Goal: Task Accomplishment & Management: Use online tool/utility

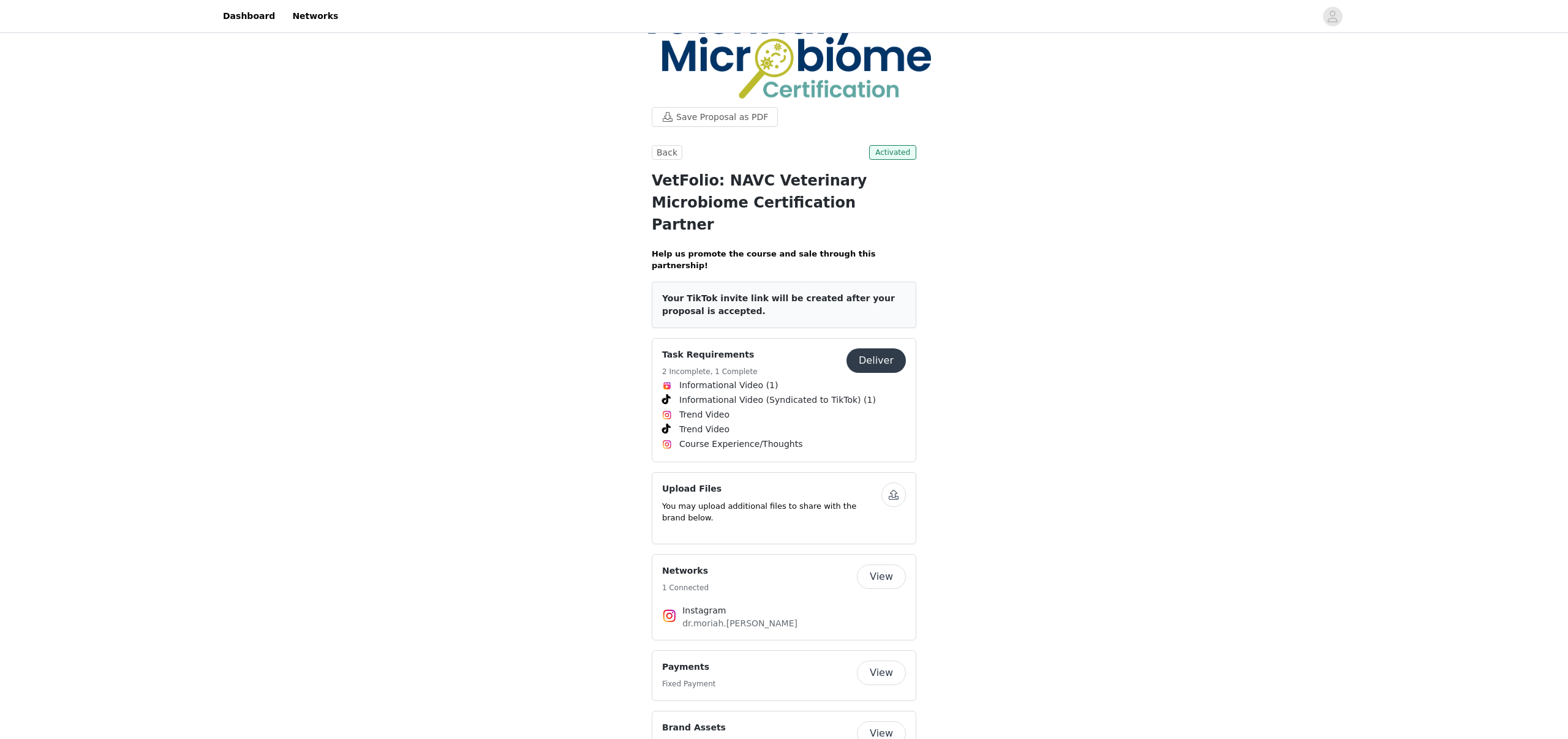
scroll to position [58, 0]
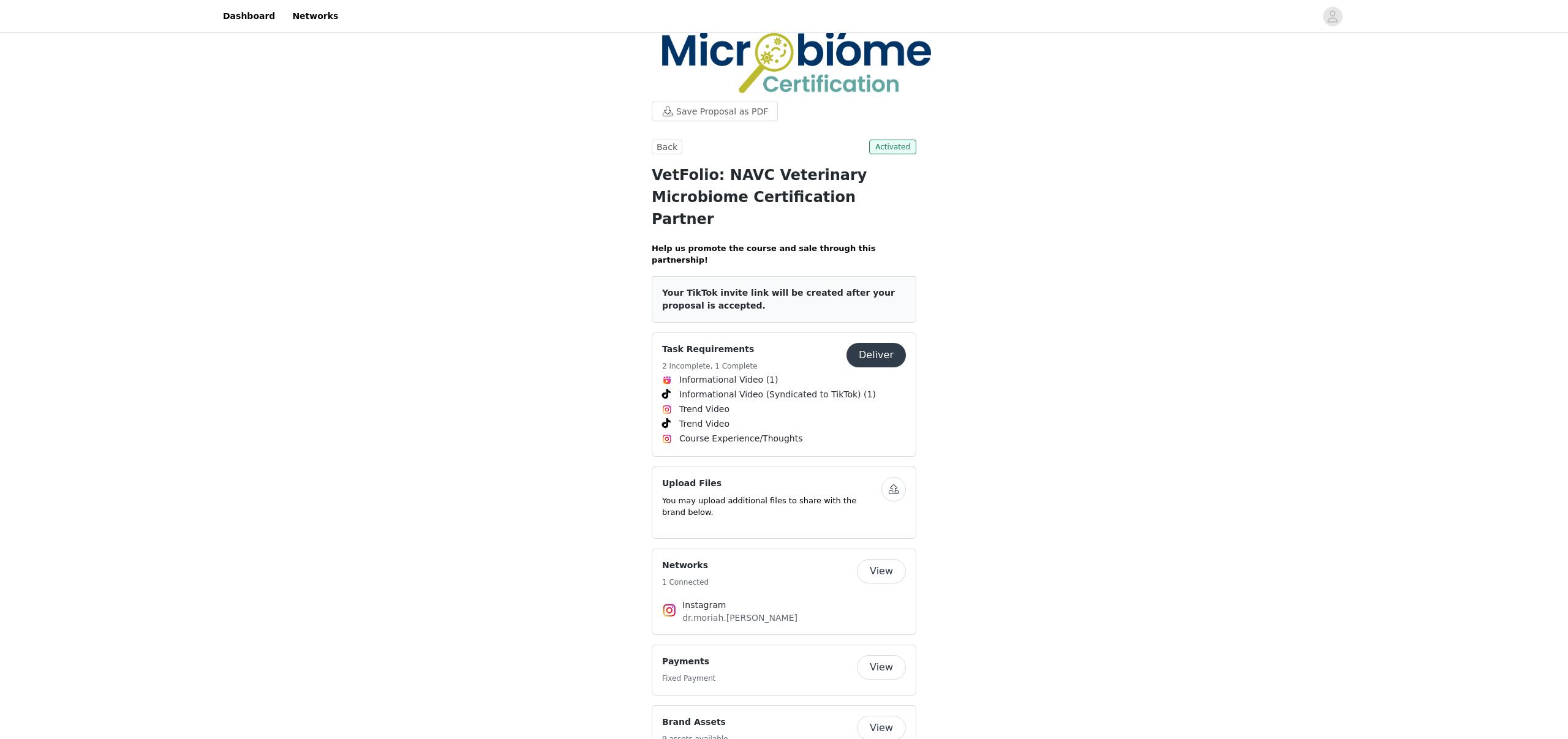
click at [898, 343] on button "Deliver" at bounding box center [876, 355] width 60 height 25
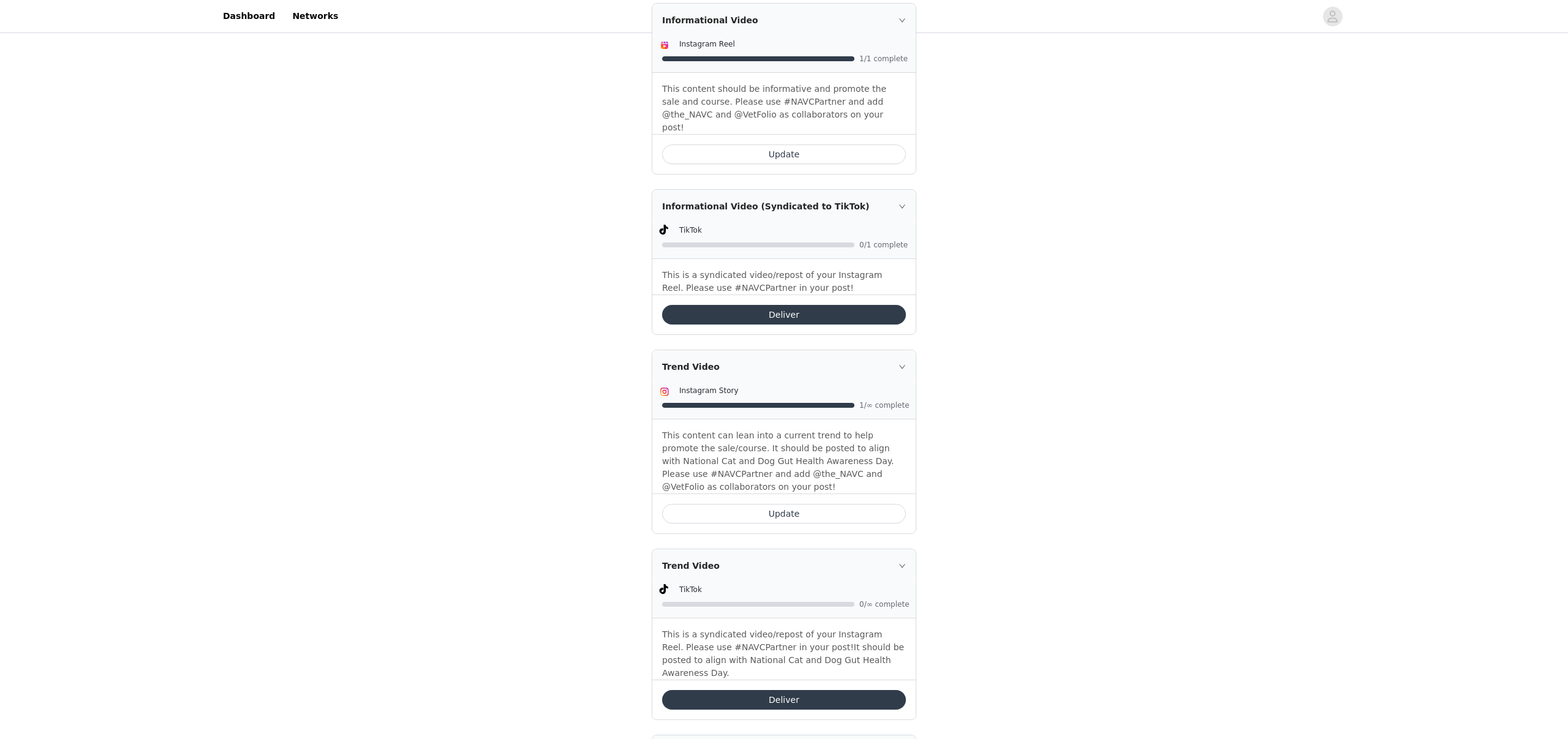
scroll to position [984, 0]
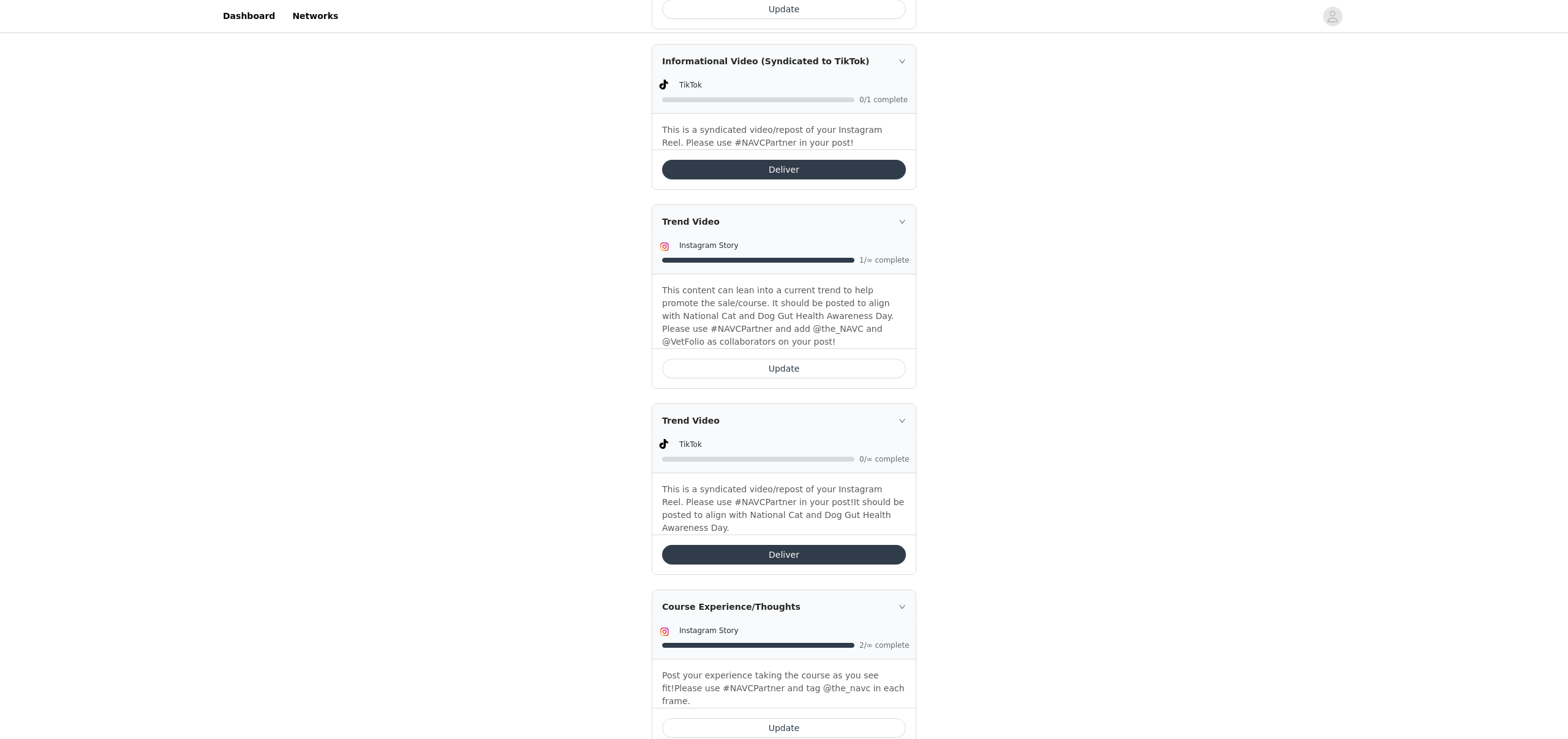
click at [812, 718] on button "Update" at bounding box center [784, 728] width 244 height 20
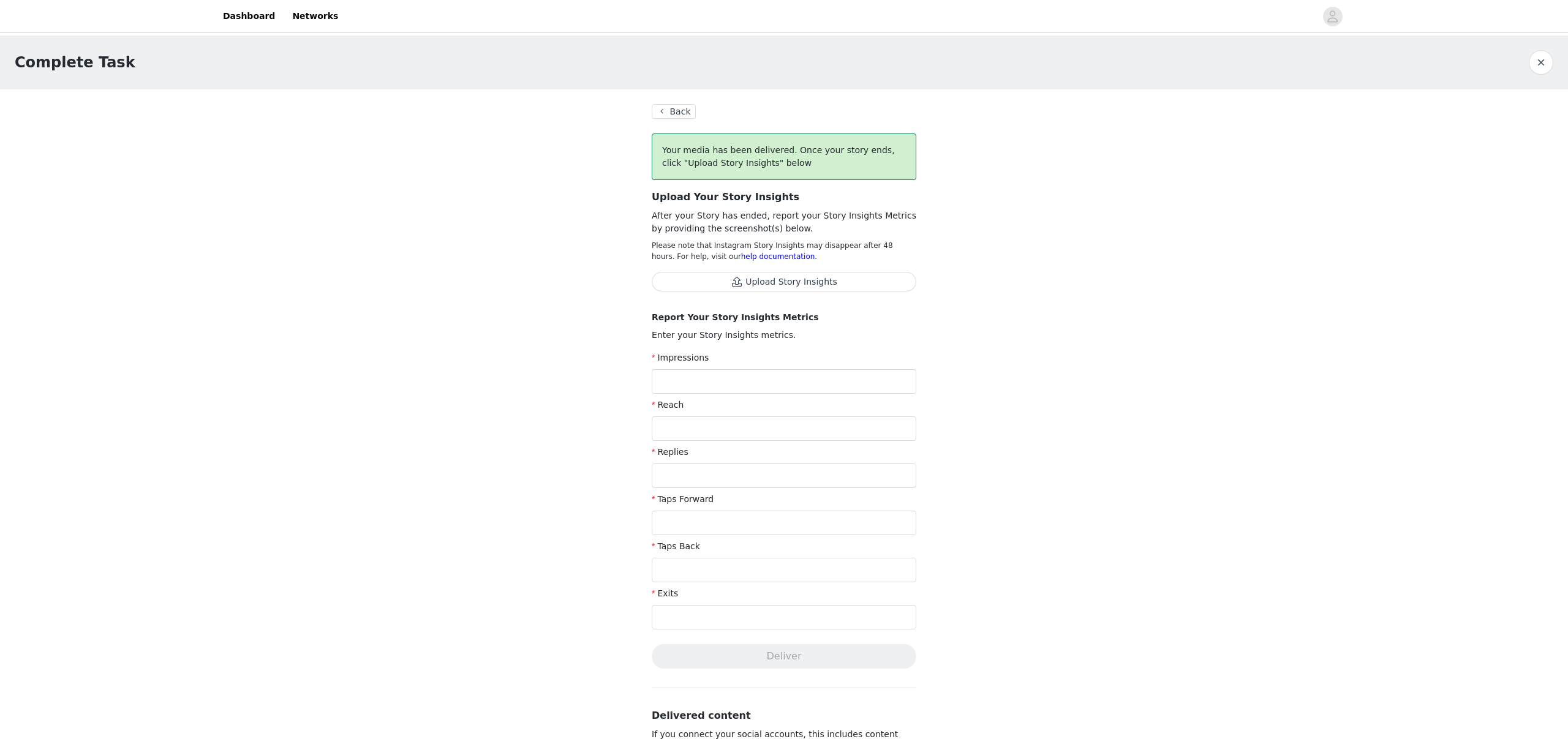
scroll to position [268, 0]
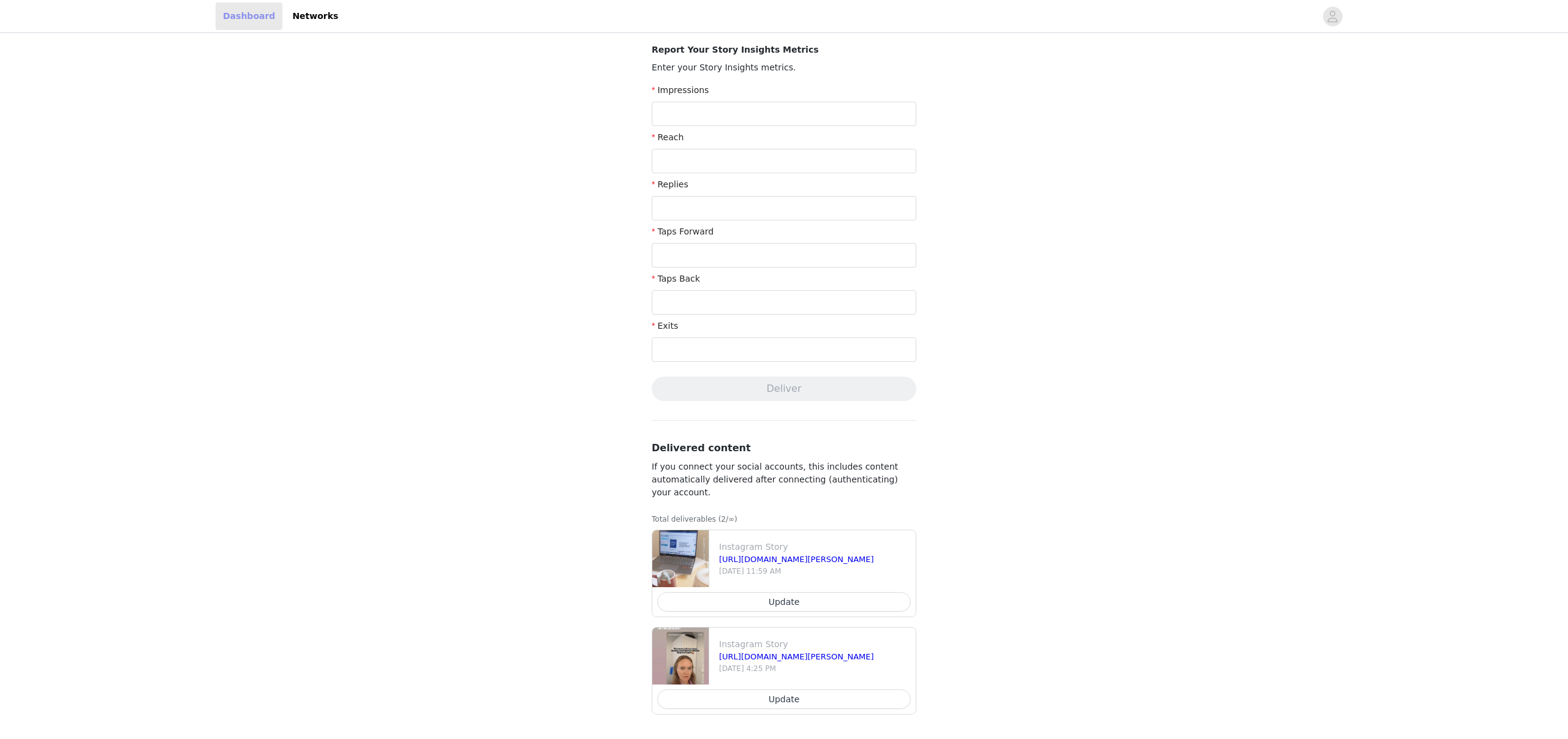
click at [239, 14] on link "Dashboard" at bounding box center [249, 16] width 66 height 28
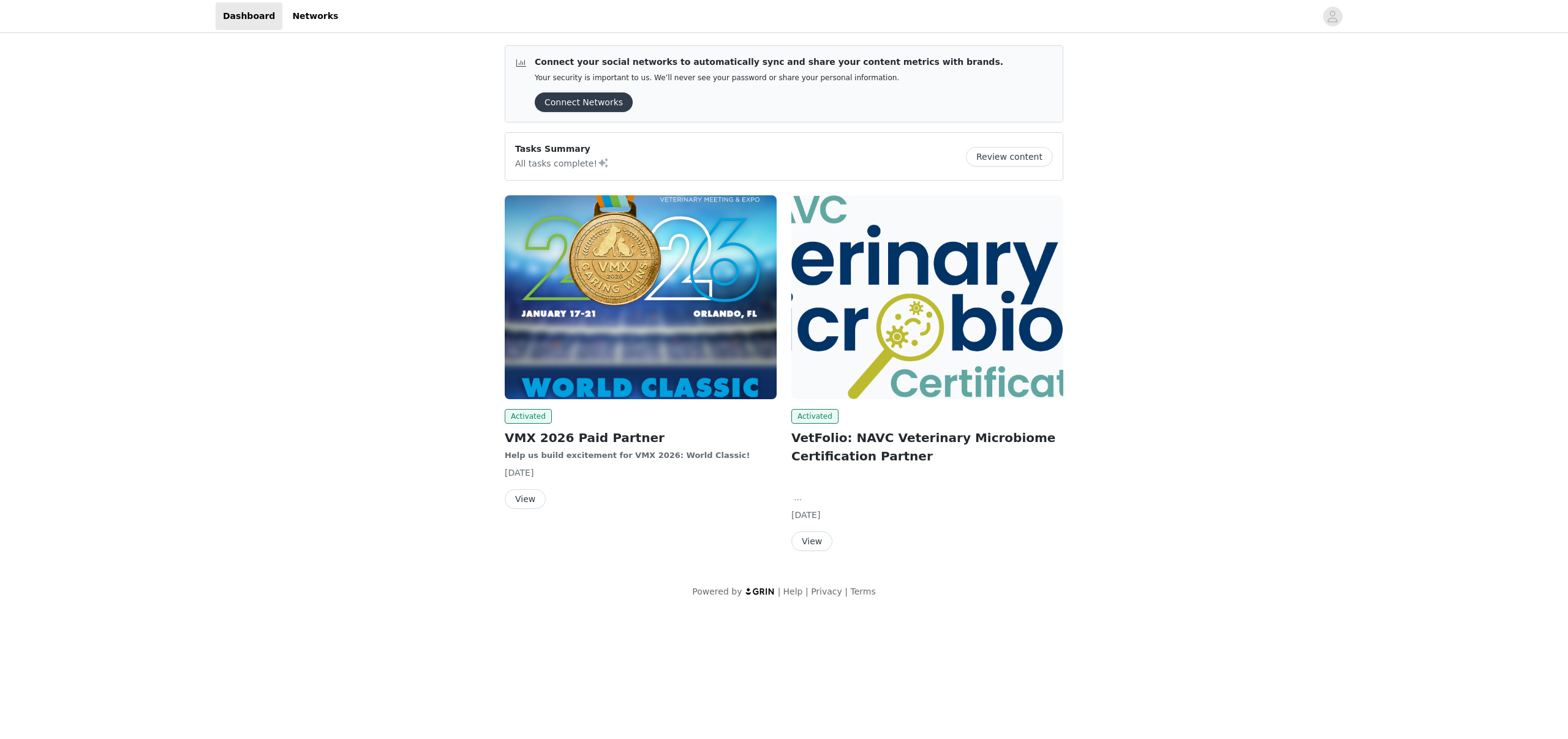
click at [1007, 164] on button "Review content" at bounding box center [1009, 157] width 87 height 20
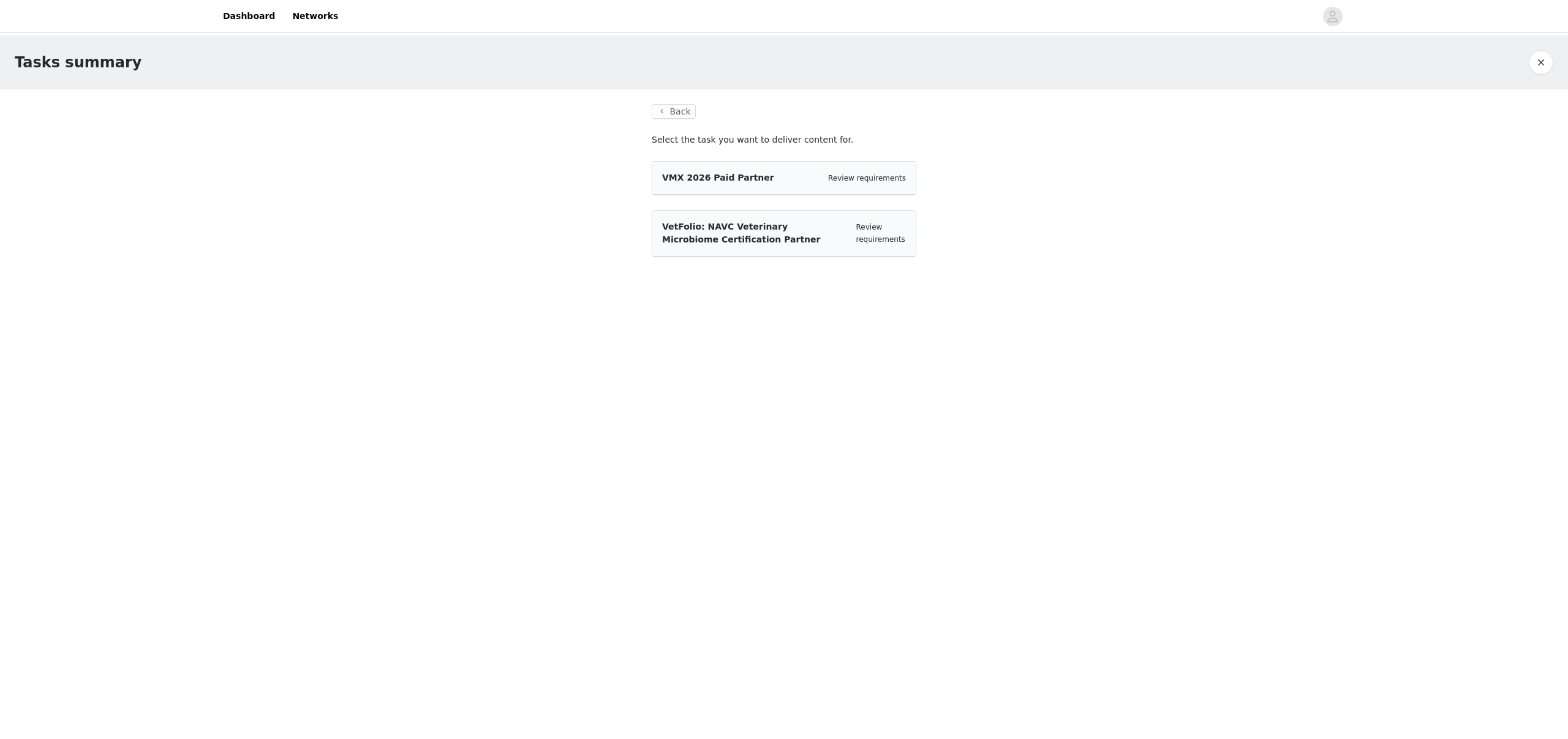
click at [750, 233] on div "VetFolio: NAVC Veterinary Microbiome Certification Partner" at bounding box center [754, 233] width 184 height 26
